Goal: Task Accomplishment & Management: Manage account settings

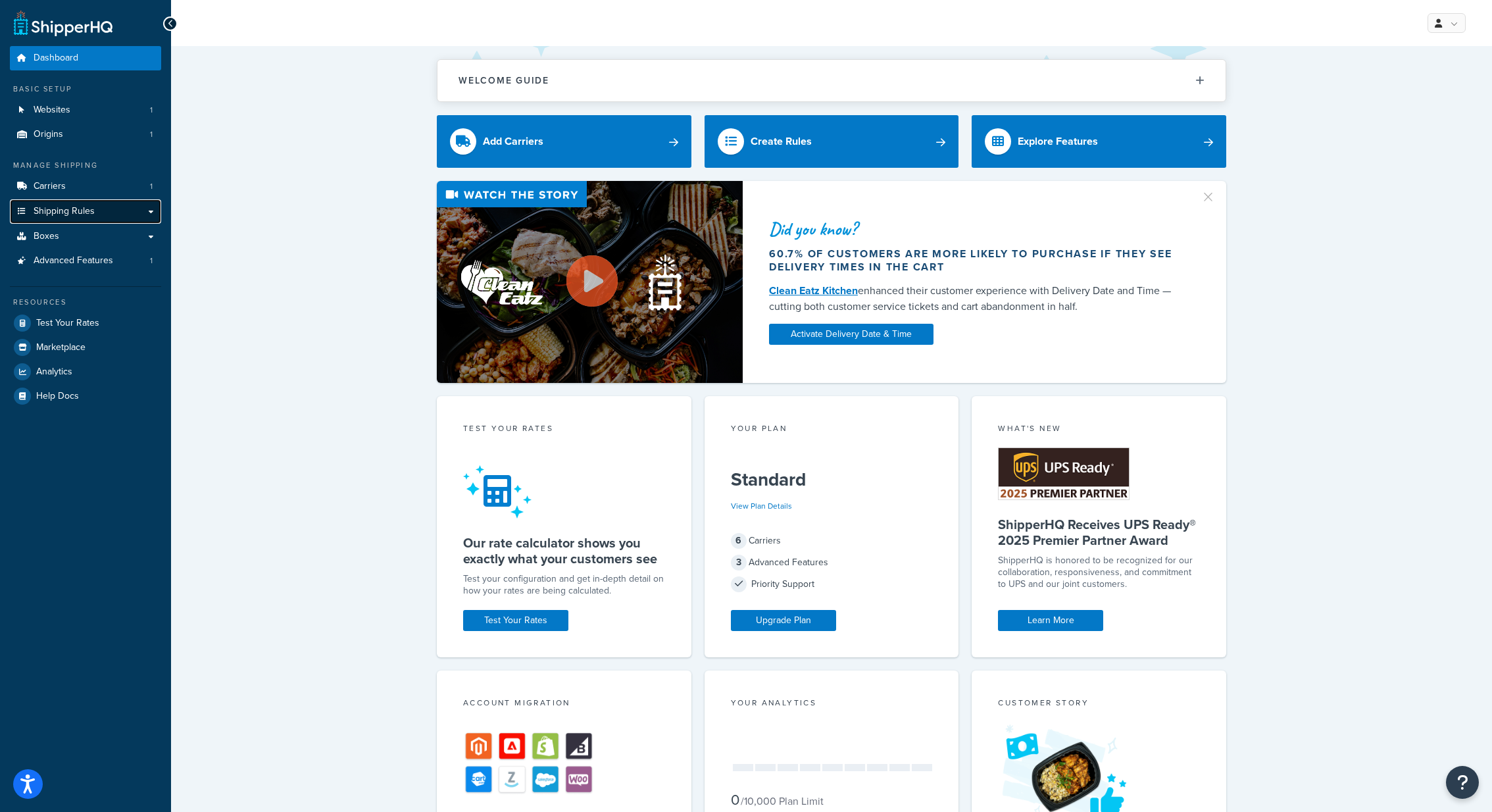
click at [96, 211] on link "Shipping Rules" at bounding box center [86, 211] width 151 height 24
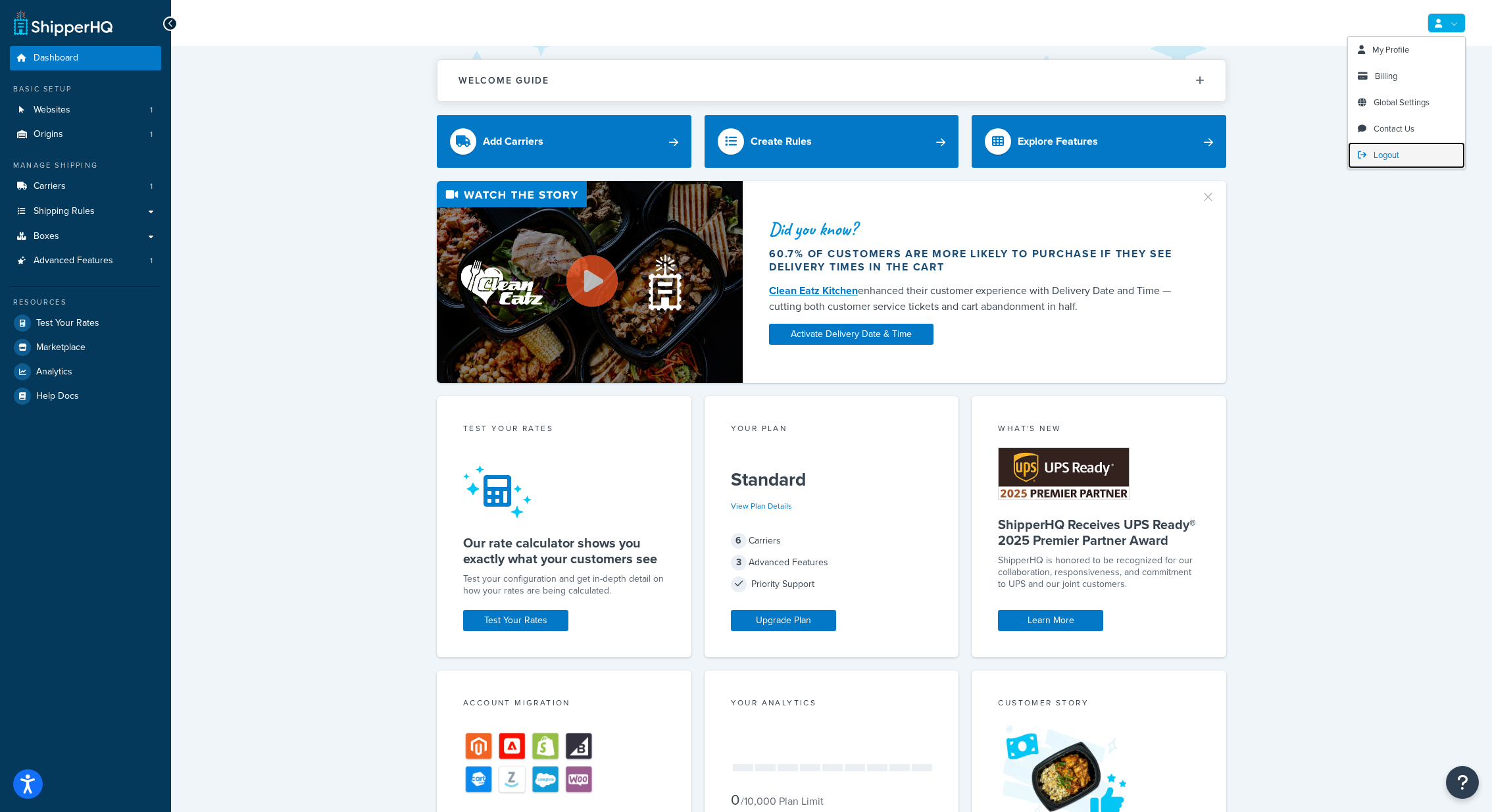
click at [1393, 155] on span "Logout" at bounding box center [1386, 155] width 26 height 13
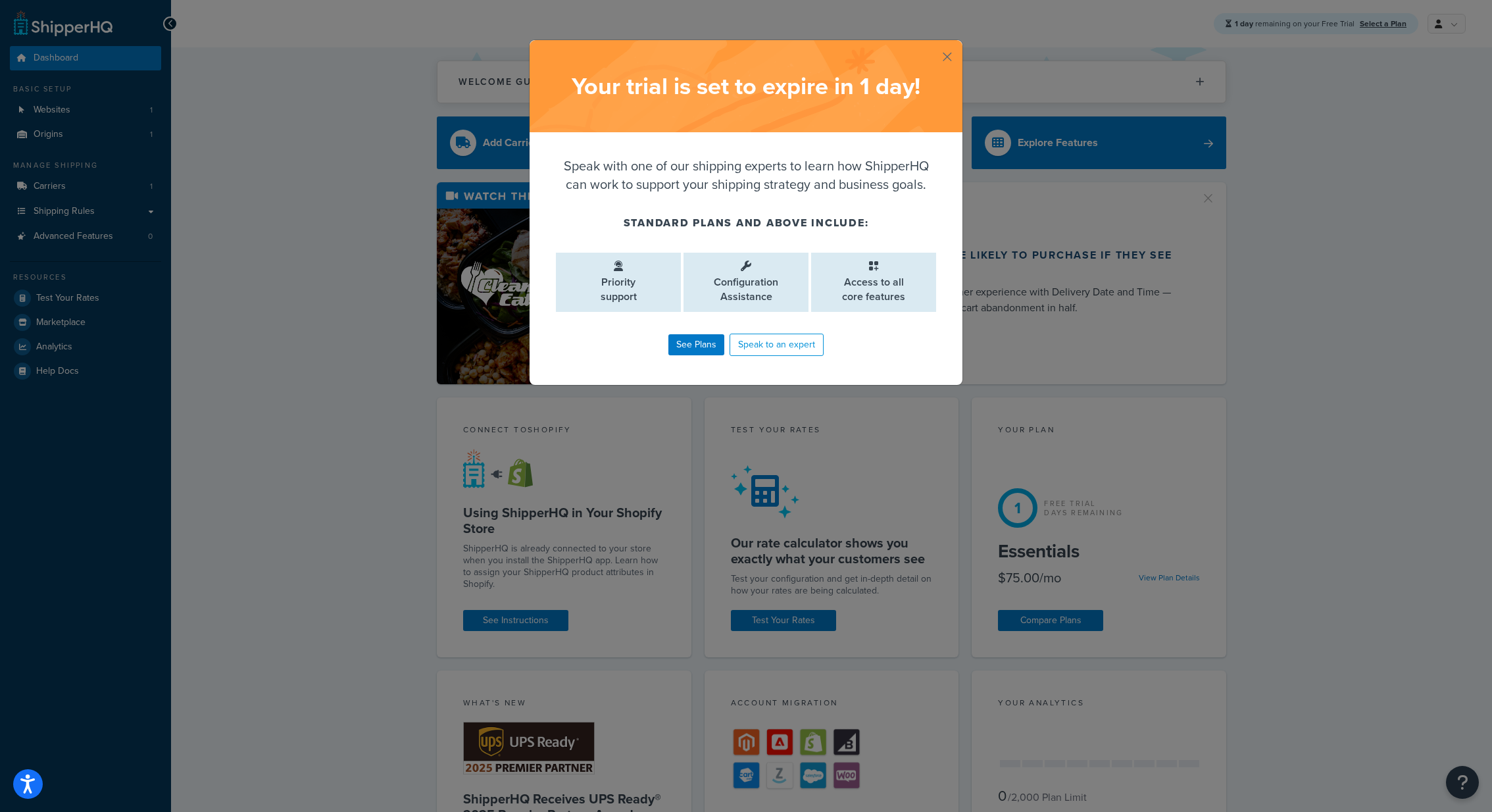
click at [959, 43] on button "button" at bounding box center [961, 42] width 3 height 3
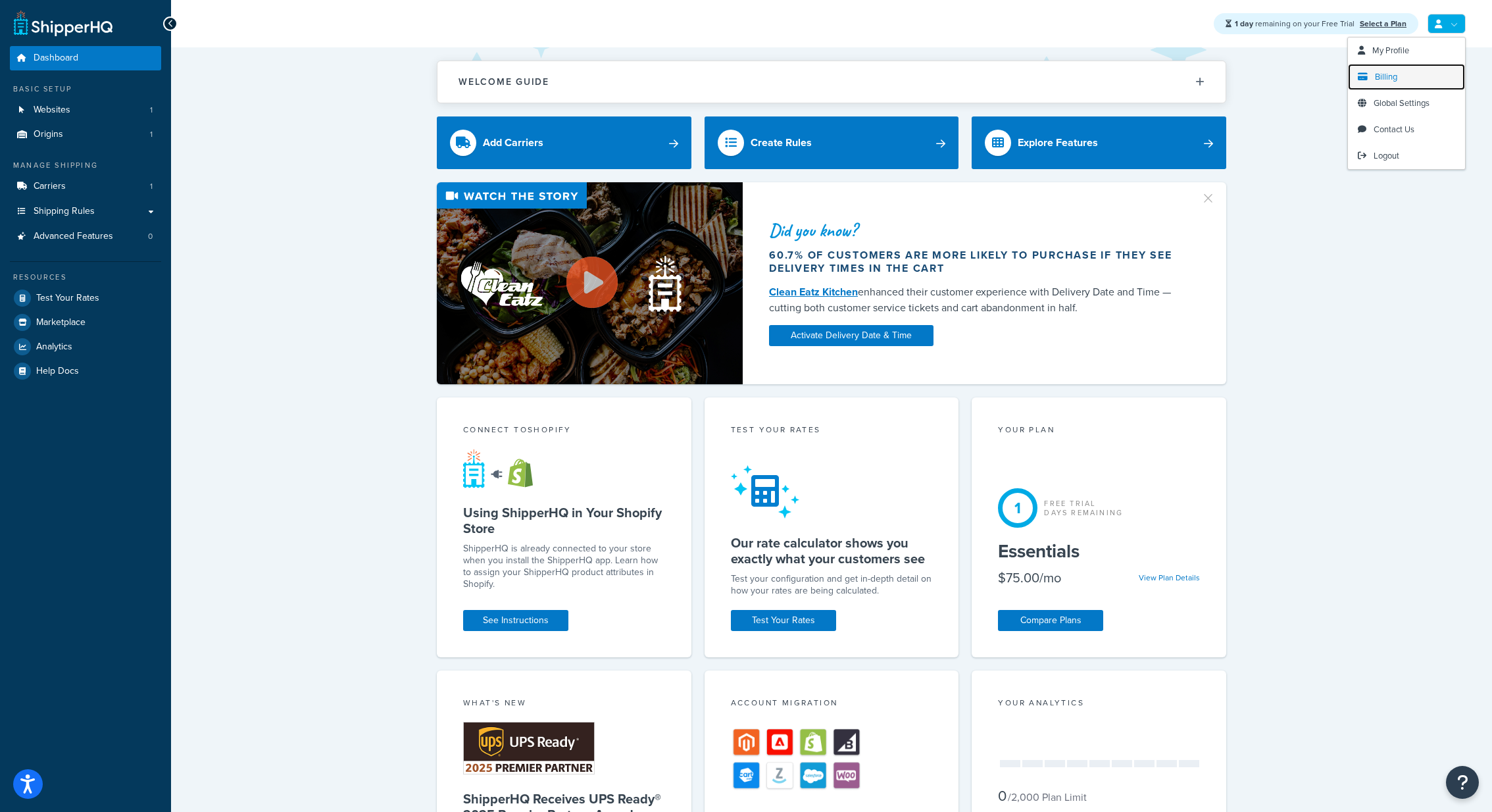
click at [1392, 76] on span "Billing" at bounding box center [1386, 77] width 22 height 13
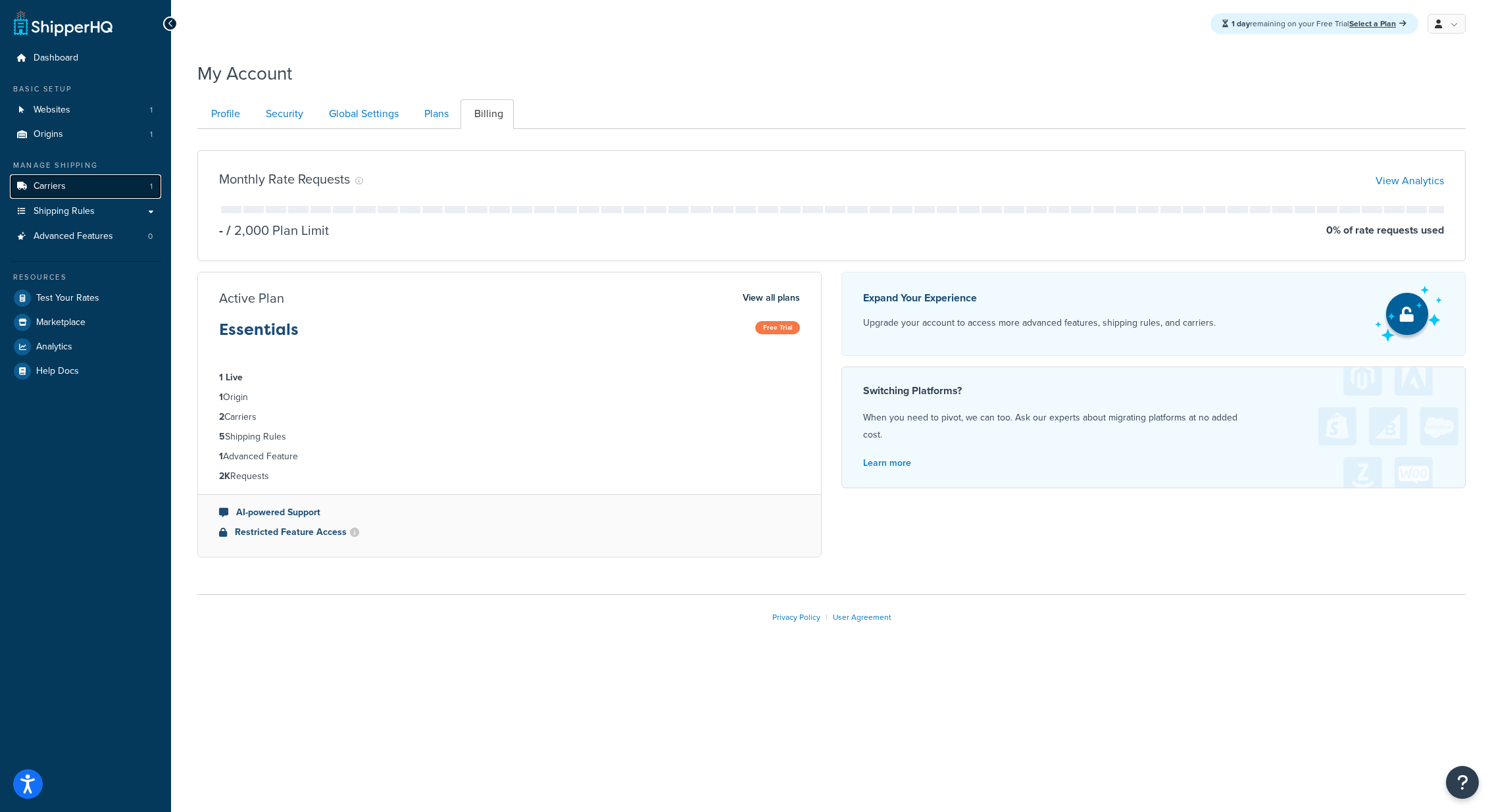
click at [92, 189] on link "Carriers 1" at bounding box center [86, 187] width 151 height 24
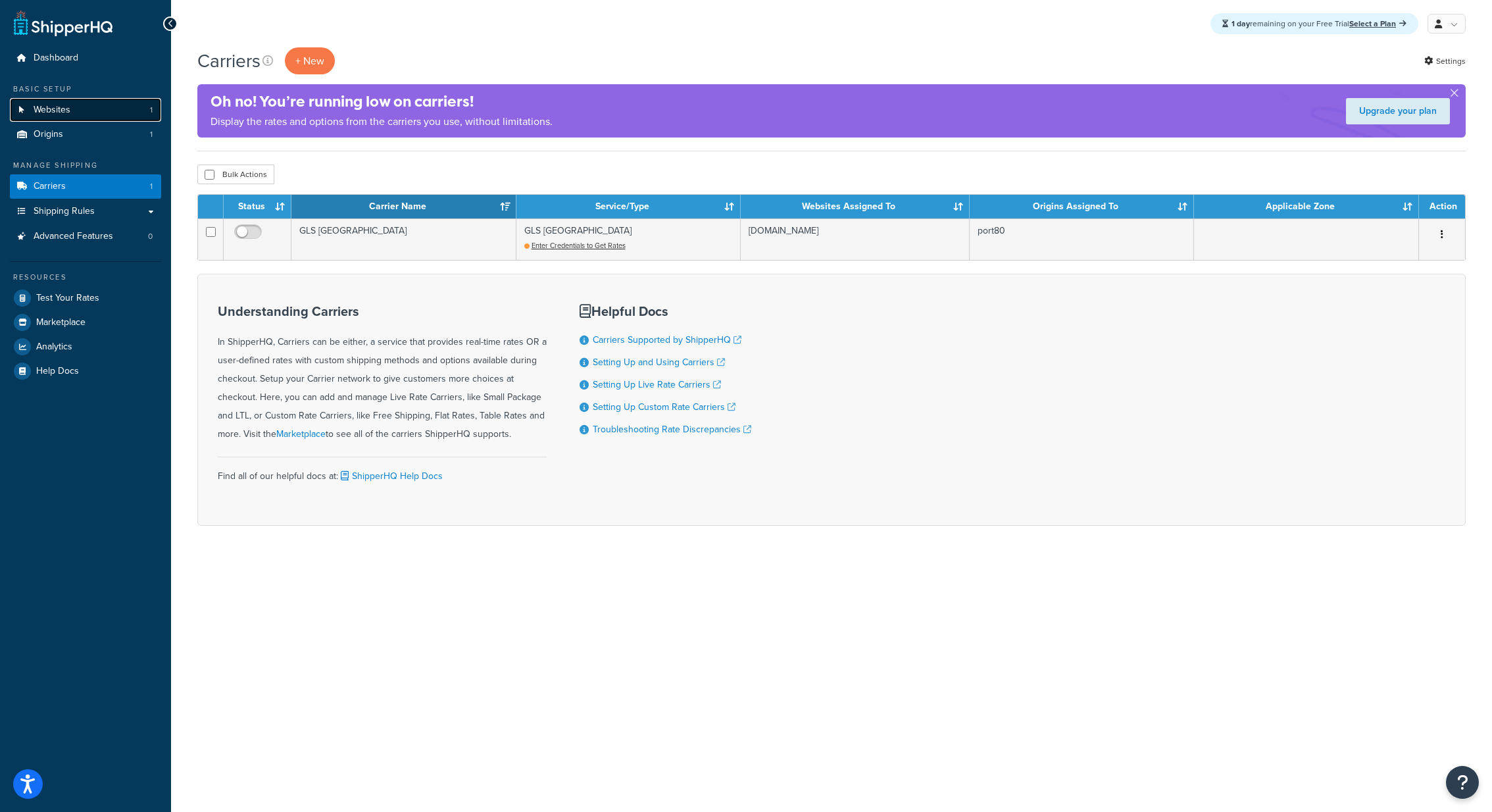
click at [79, 99] on link "Websites 1" at bounding box center [86, 110] width 151 height 24
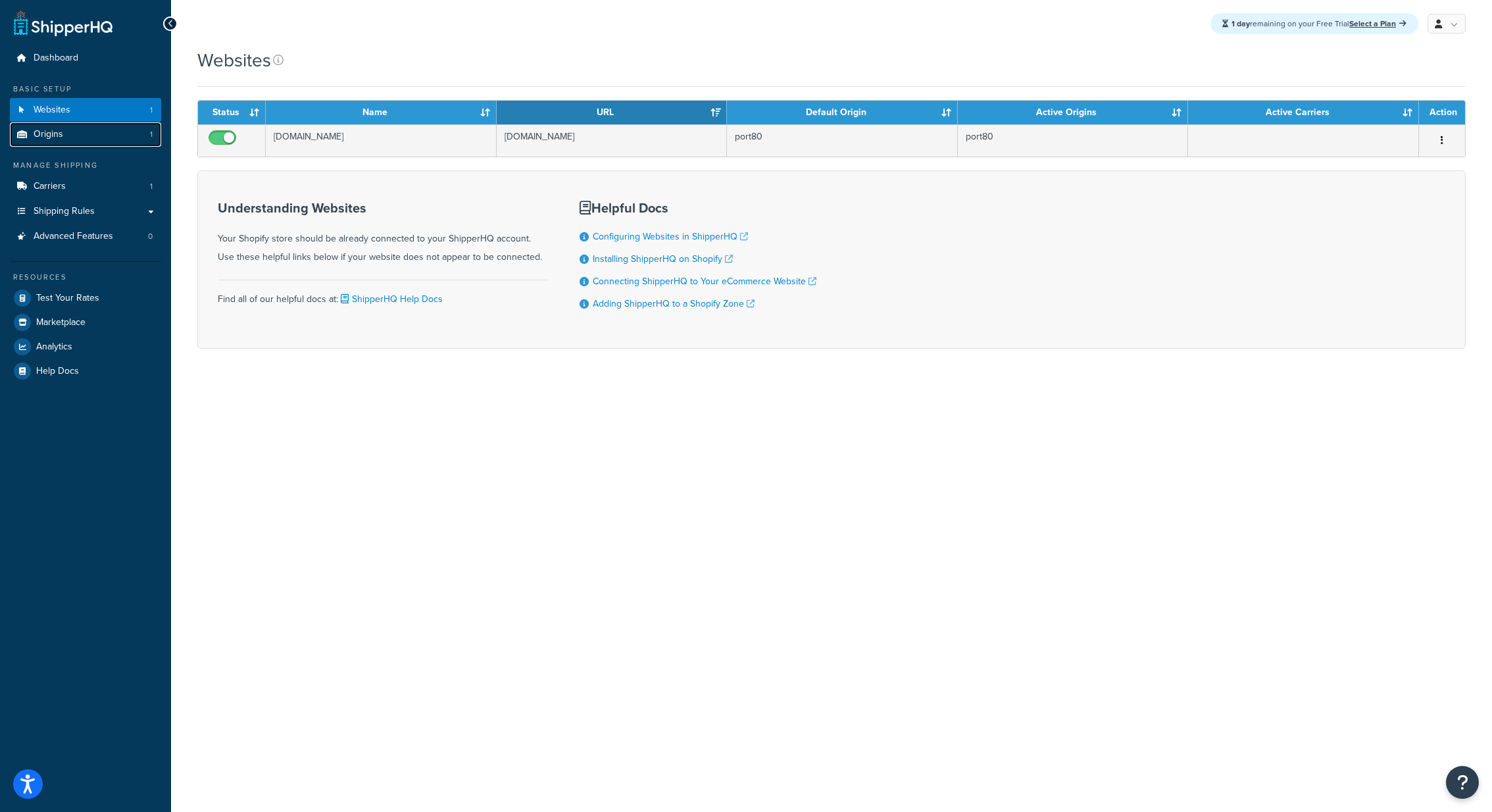
click at [83, 126] on link "Origins 1" at bounding box center [86, 135] width 151 height 24
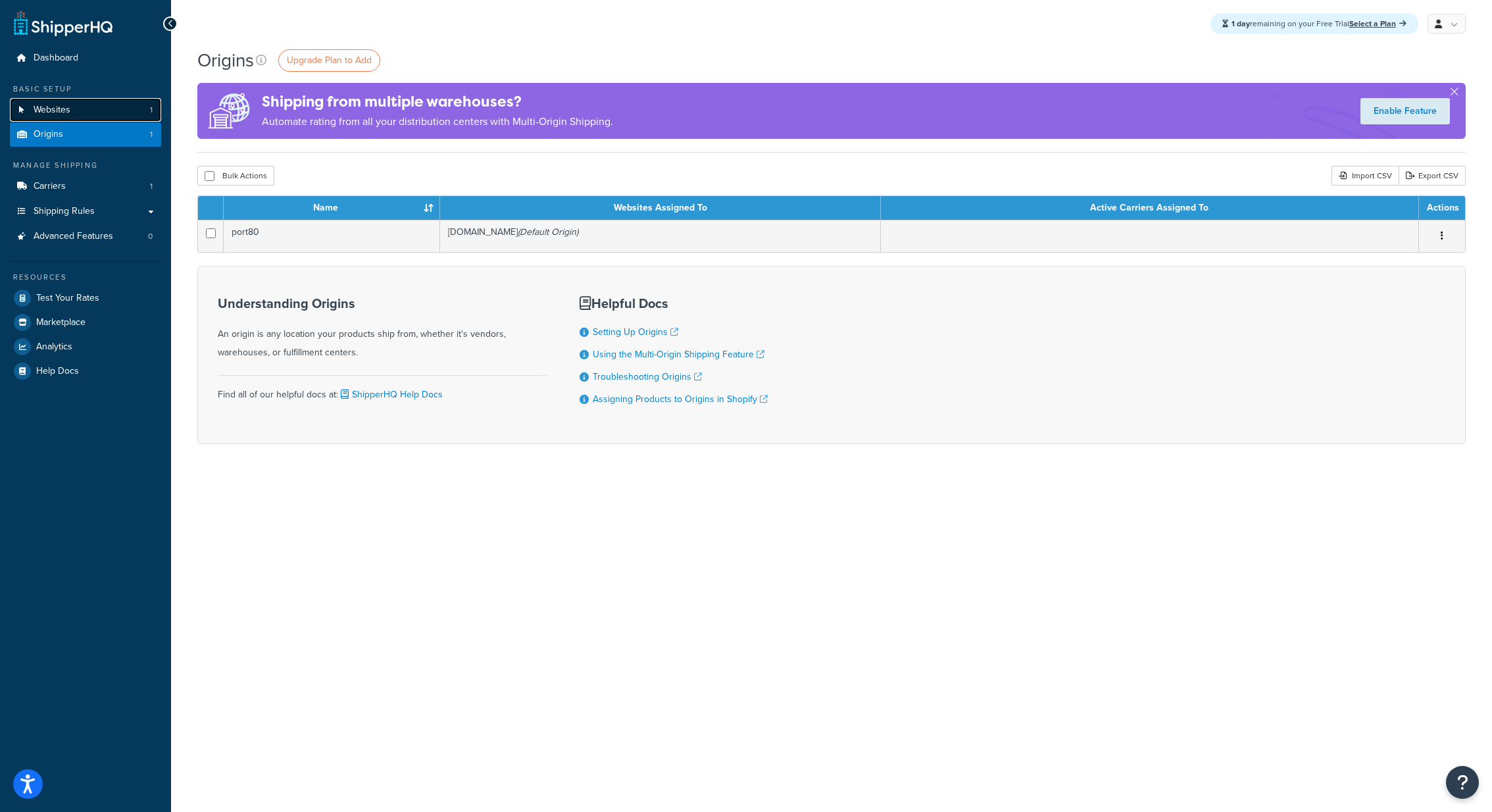
click at [112, 108] on link "Websites 1" at bounding box center [86, 110] width 151 height 24
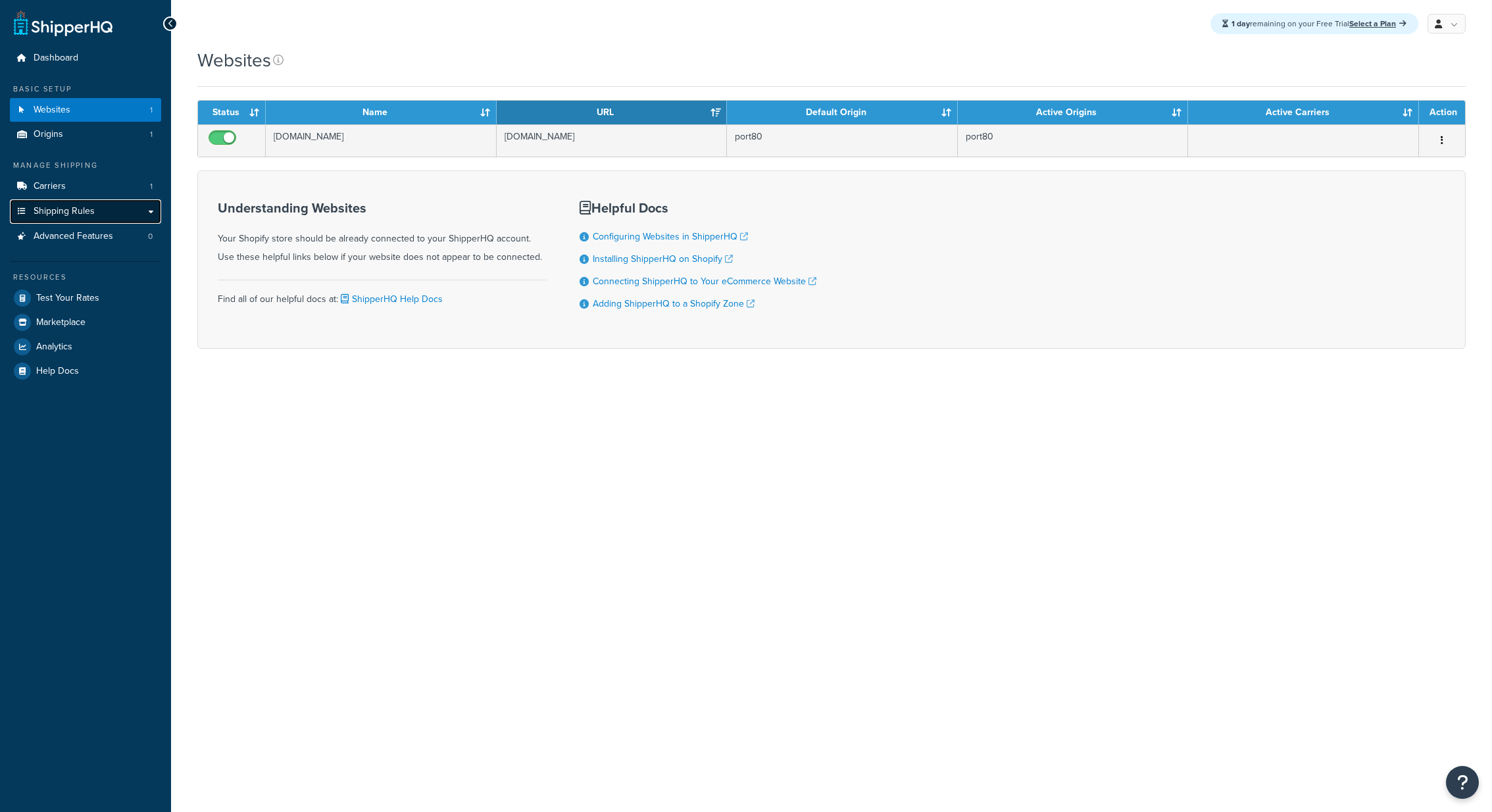
click at [94, 203] on link "Shipping Rules" at bounding box center [86, 211] width 151 height 24
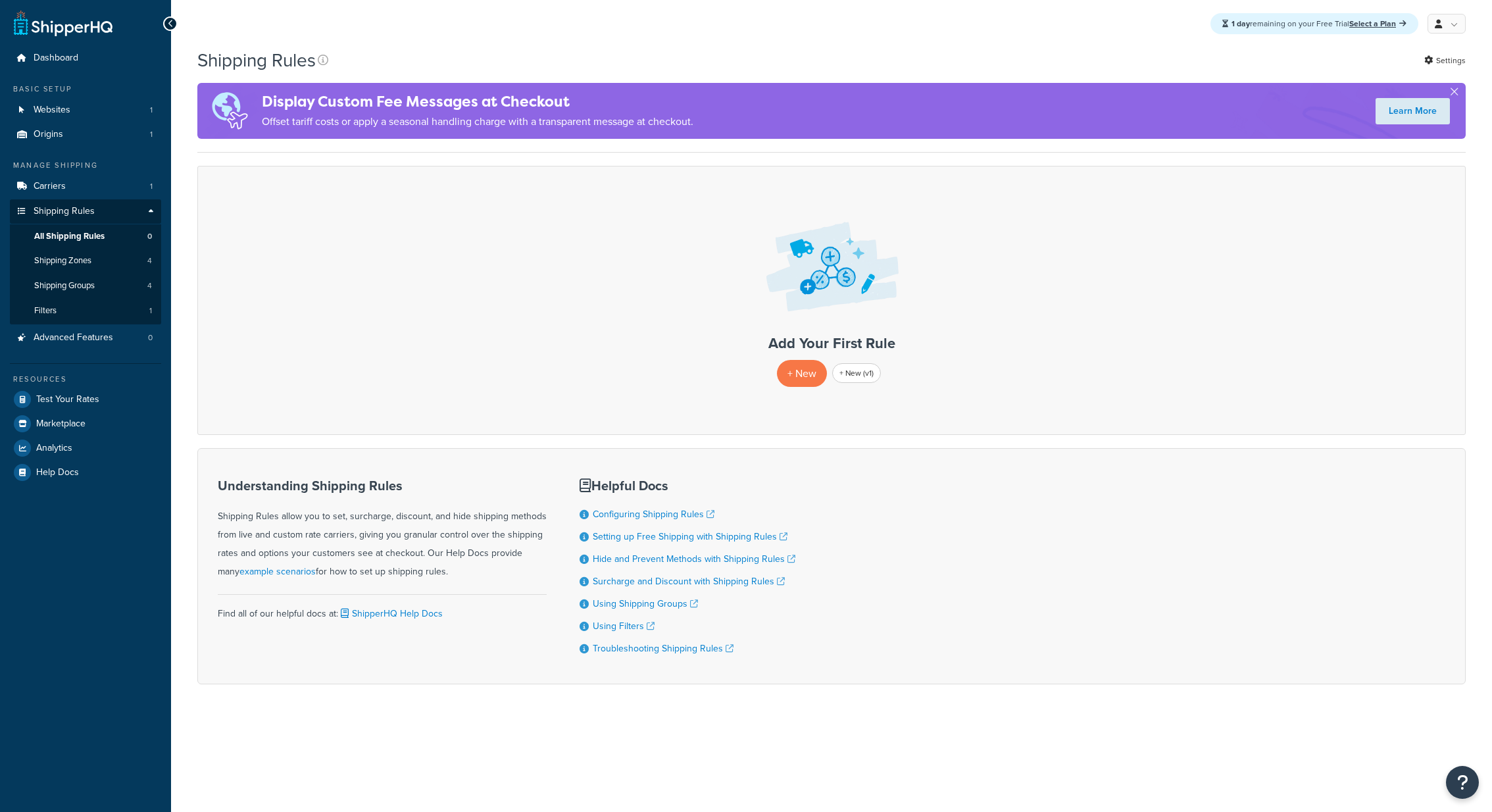
click at [102, 191] on link "Carriers 1" at bounding box center [86, 187] width 151 height 24
